Goal: Information Seeking & Learning: Learn about a topic

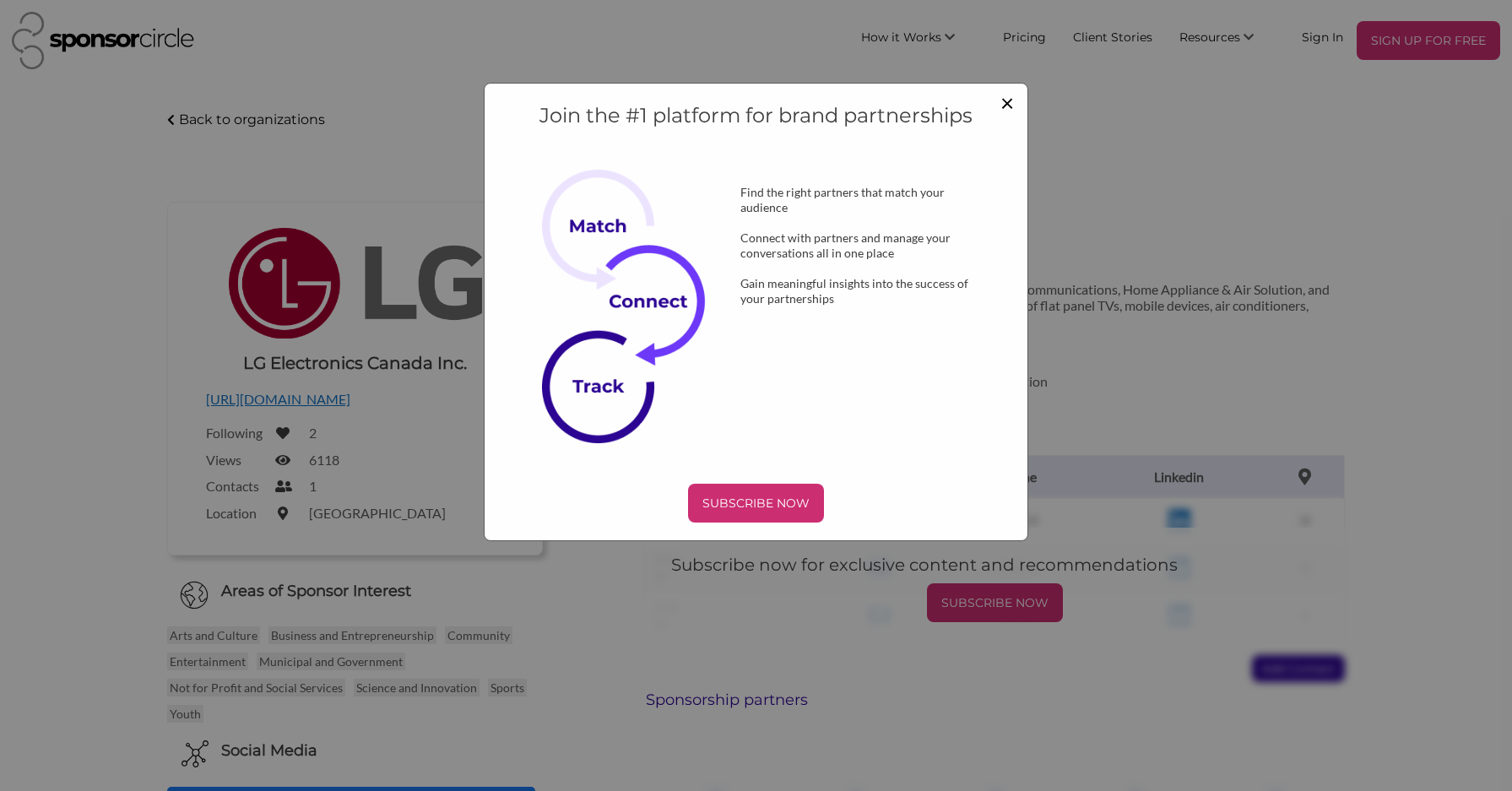
click at [1001, 110] on span "×" at bounding box center [1007, 102] width 14 height 29
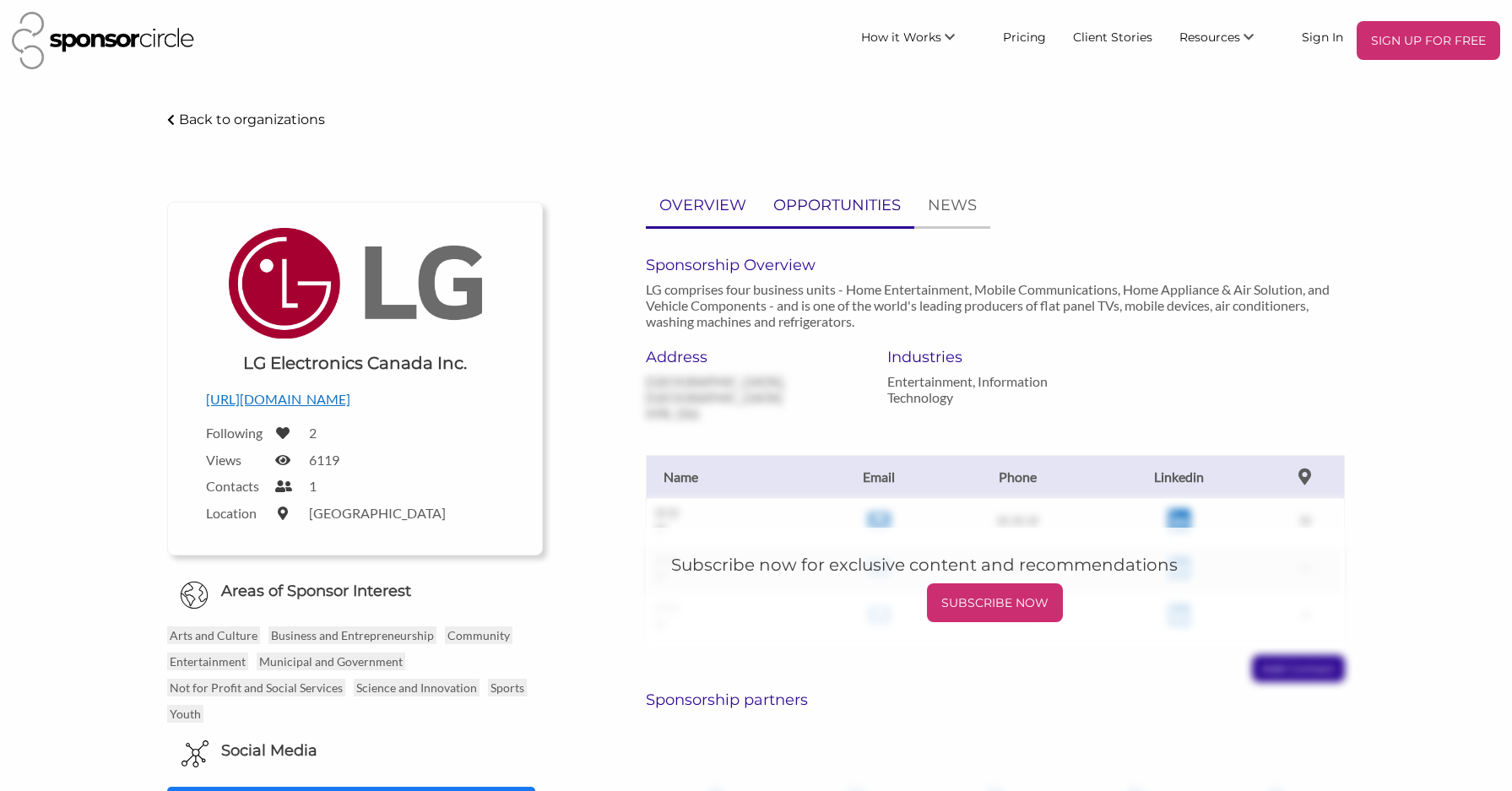
click at [862, 209] on p "OPPORTUNITIES" at bounding box center [837, 205] width 128 height 25
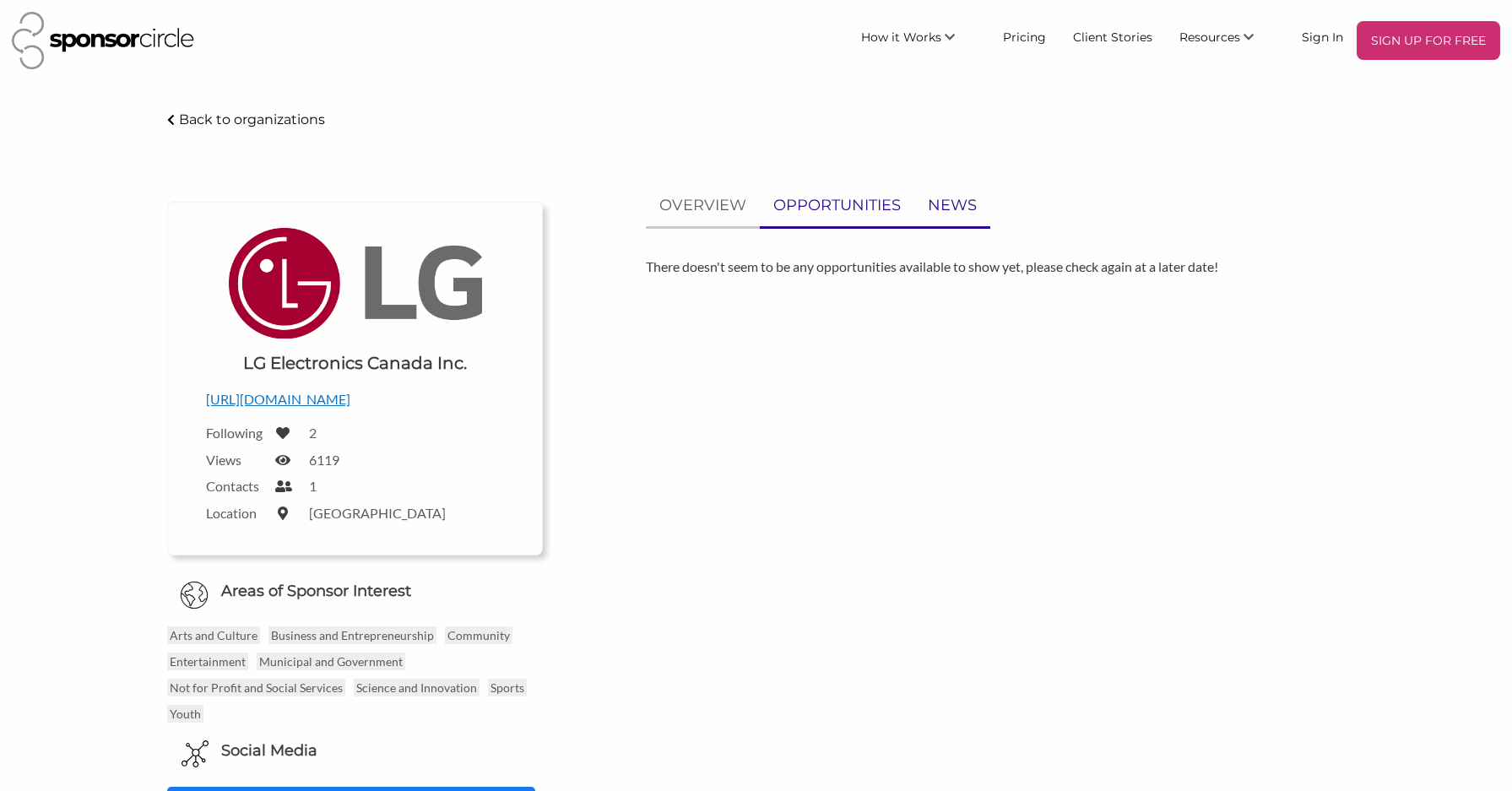
click at [965, 202] on p "NEWS" at bounding box center [952, 205] width 49 height 25
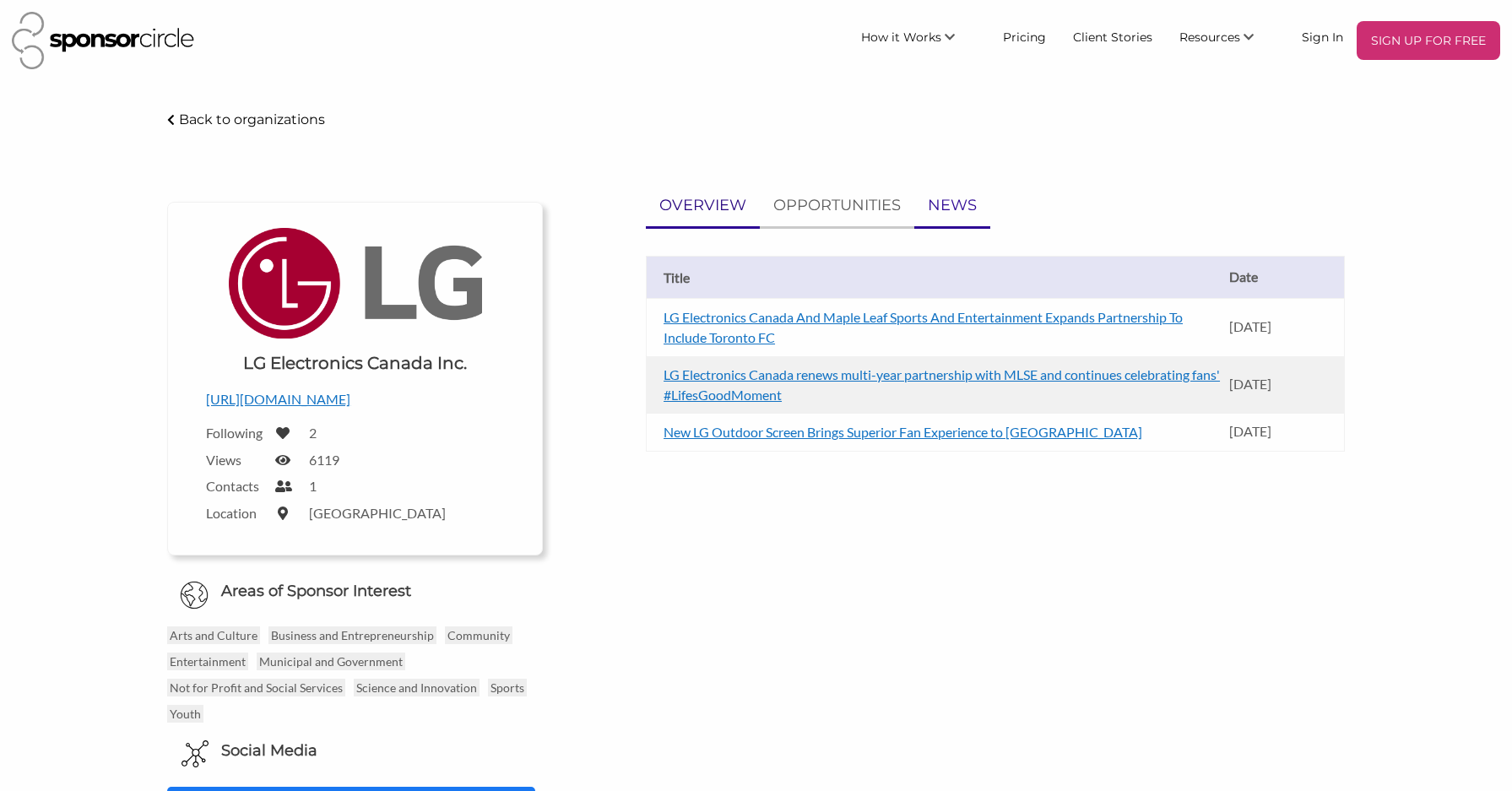
click at [714, 205] on p "OVERVIEW" at bounding box center [703, 205] width 87 height 25
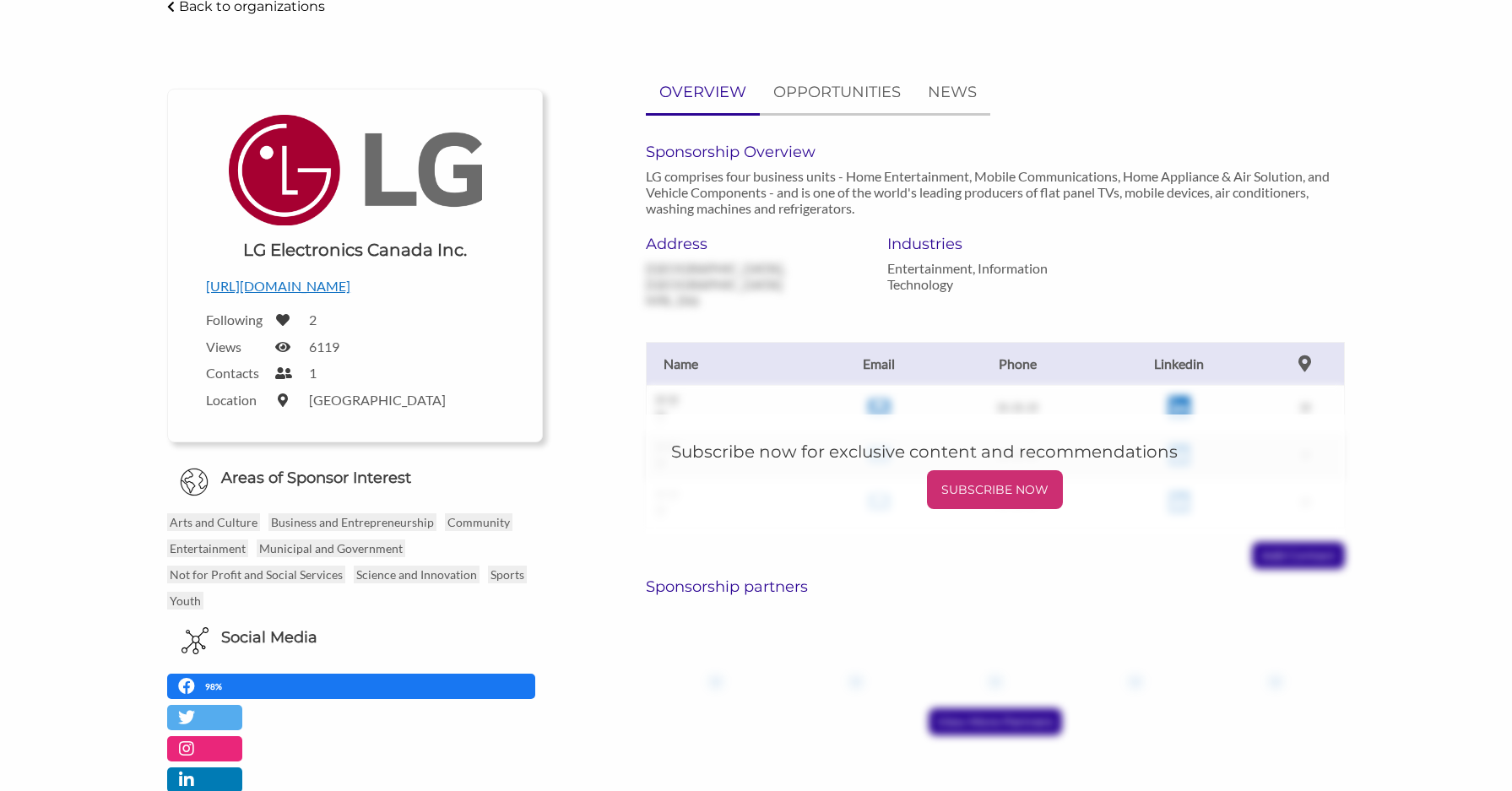
scroll to position [114, 0]
click at [766, 587] on h6 "Sponsorship partners" at bounding box center [995, 585] width 699 height 19
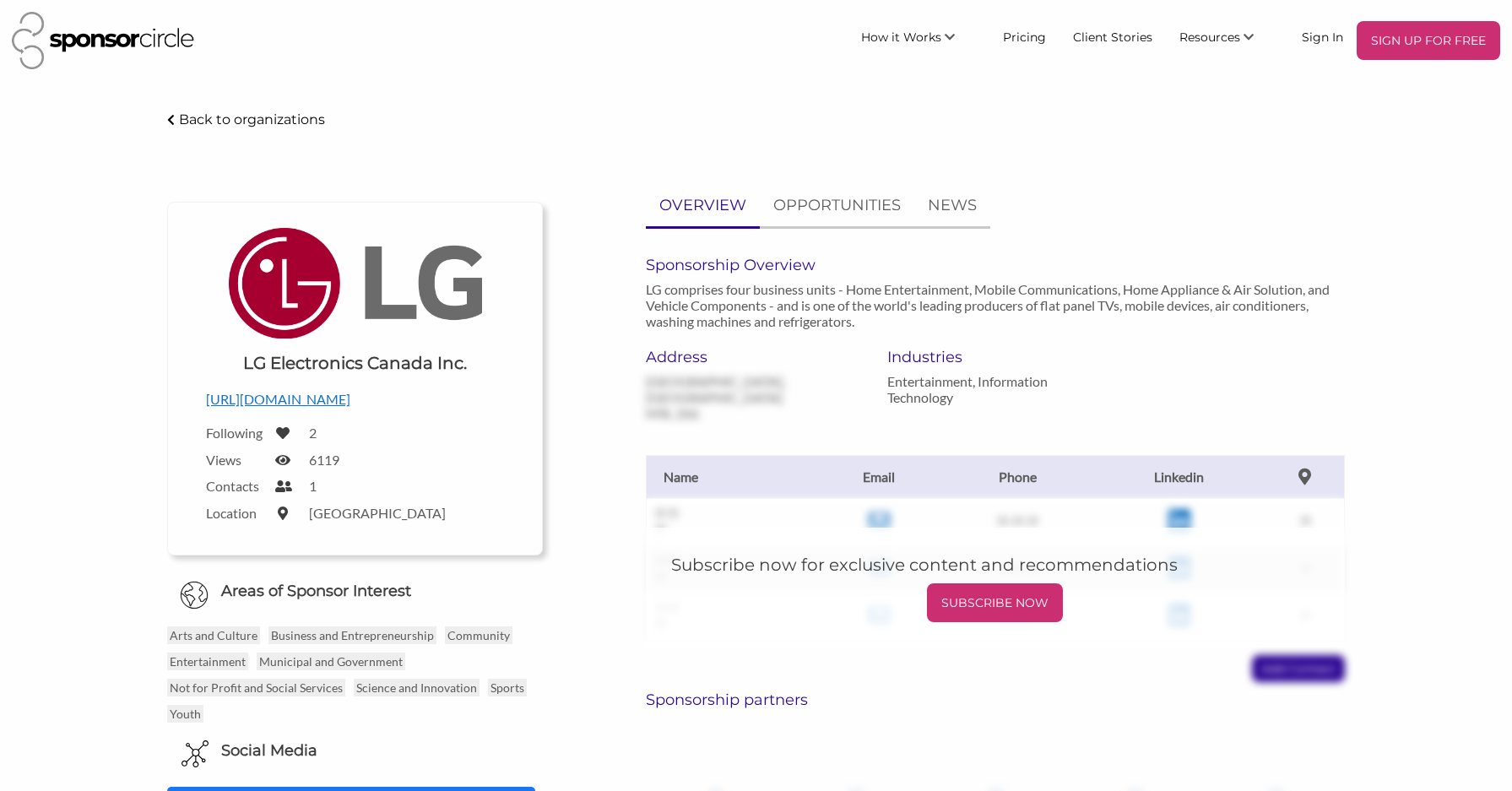
scroll to position [0, 0]
click at [944, 129] on link "For Events and Sports Teams" at bounding box center [905, 125] width 167 height 43
click at [366, 314] on img at bounding box center [355, 283] width 253 height 111
